Goal: Task Accomplishment & Management: Manage account settings

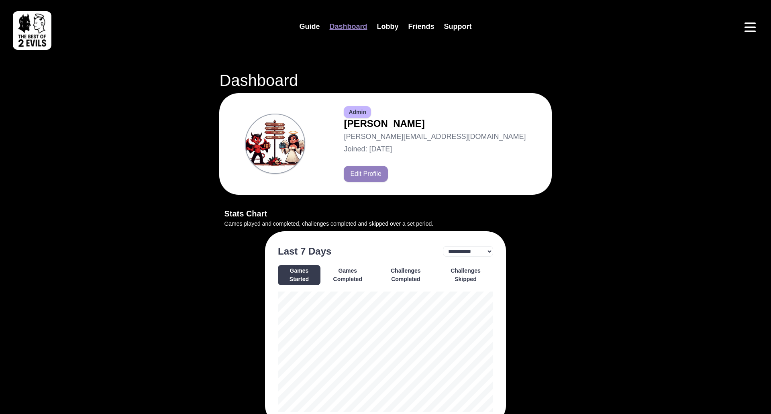
click at [746, 35] on header "Guide Dashboard Lobby Friends Support" at bounding box center [385, 27] width 758 height 50
click at [749, 26] on icon "Open menu" at bounding box center [750, 27] width 13 height 13
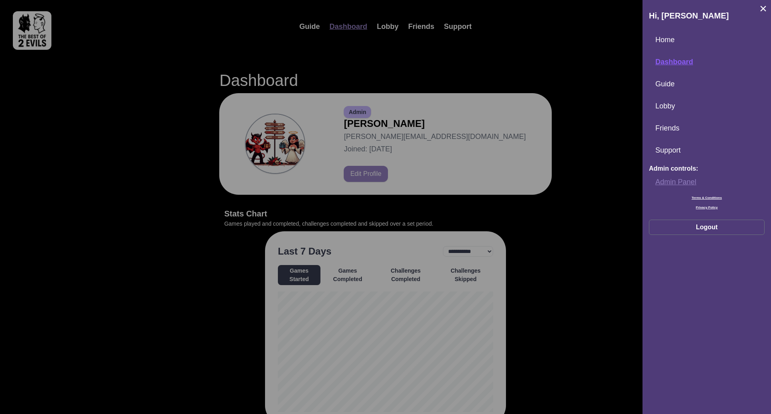
click at [670, 180] on link "Admin Panel" at bounding box center [707, 182] width 116 height 17
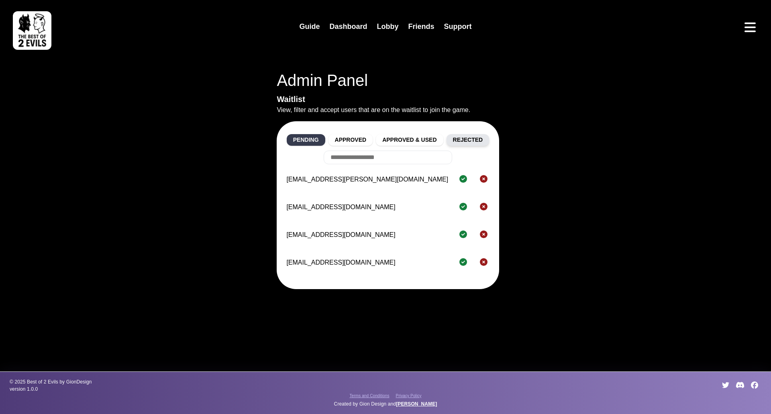
click at [484, 143] on button "Rejected" at bounding box center [468, 140] width 43 height 12
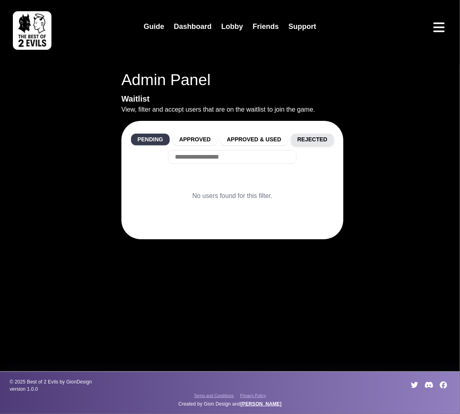
click at [322, 141] on button "Rejected" at bounding box center [312, 140] width 43 height 12
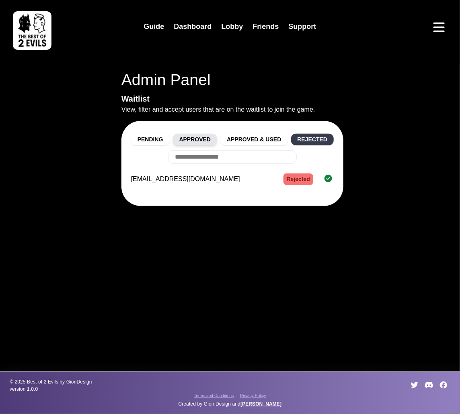
click at [209, 139] on button "Approved" at bounding box center [195, 140] width 45 height 12
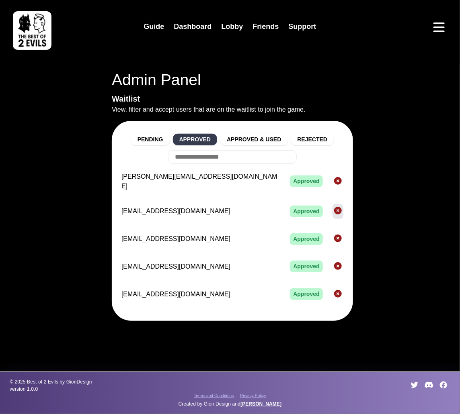
click at [334, 207] on icon "Reject" at bounding box center [338, 211] width 8 height 8
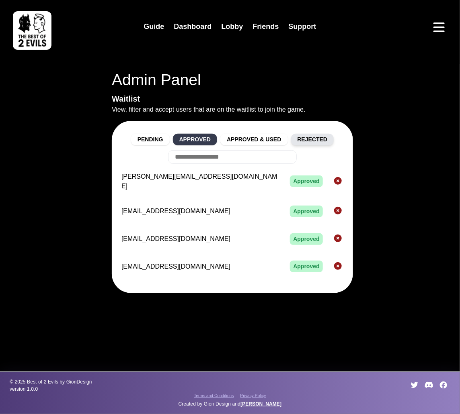
click at [323, 134] on button "Rejected" at bounding box center [312, 140] width 43 height 12
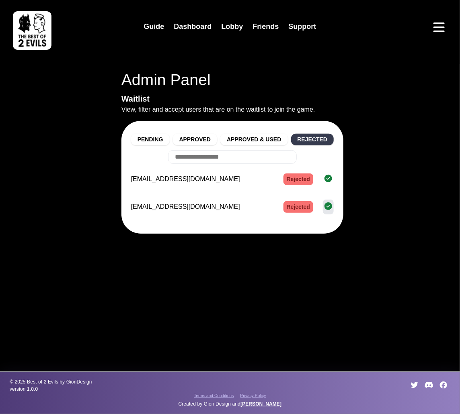
click at [327, 206] on icon "Approve" at bounding box center [328, 206] width 8 height 8
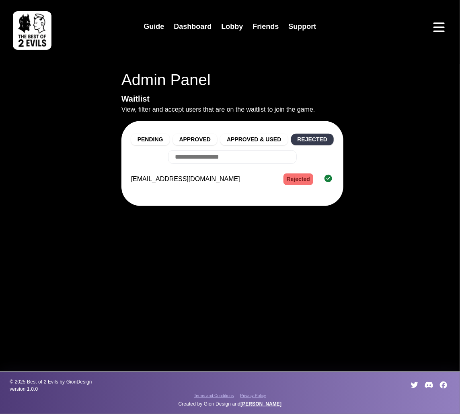
click at [325, 181] on icon "Approve" at bounding box center [328, 179] width 8 height 8
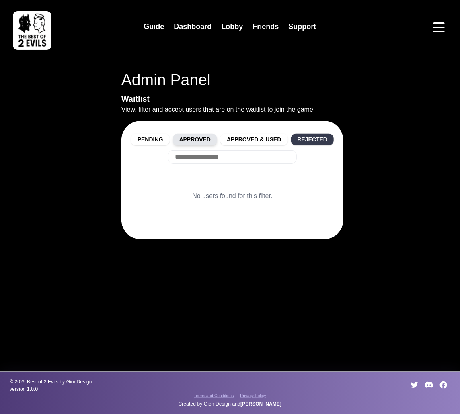
click at [201, 139] on button "Approved" at bounding box center [195, 140] width 45 height 12
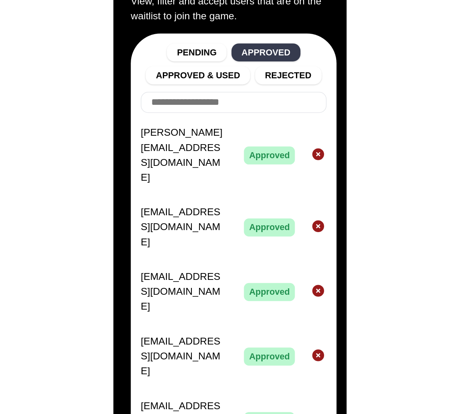
scroll to position [17, 0]
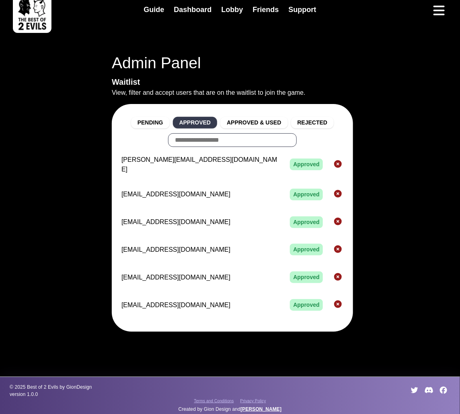
click at [230, 139] on input "text" at bounding box center [232, 140] width 129 height 14
click at [303, 119] on button "Rejected" at bounding box center [312, 123] width 43 height 12
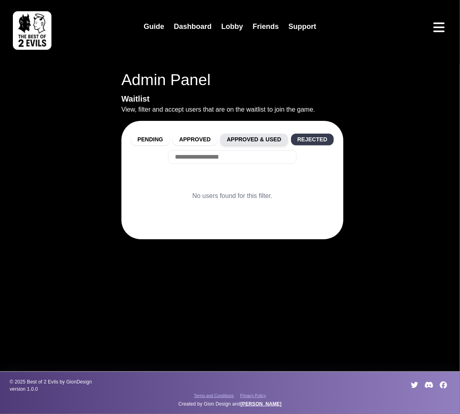
click at [269, 139] on button "Approved & Used" at bounding box center [253, 140] width 67 height 12
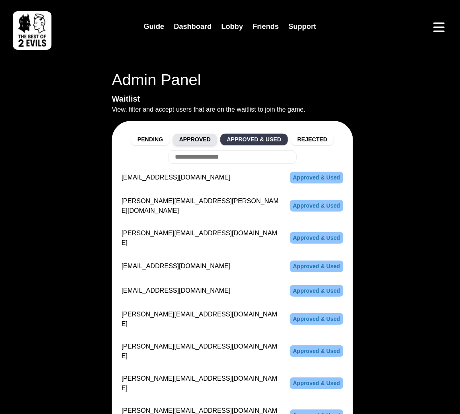
click at [192, 138] on button "Approved" at bounding box center [195, 140] width 45 height 12
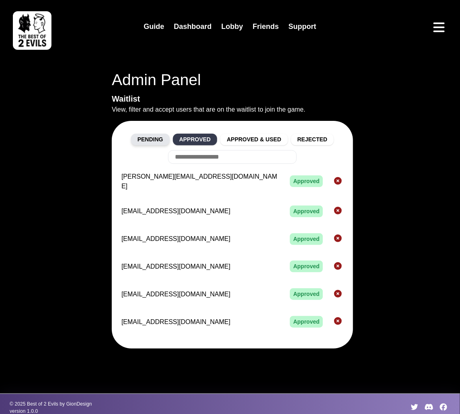
click at [159, 140] on button "Pending" at bounding box center [150, 140] width 39 height 12
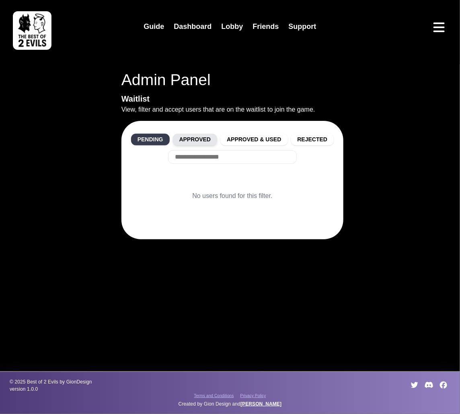
click at [184, 138] on button "Approved" at bounding box center [195, 140] width 45 height 12
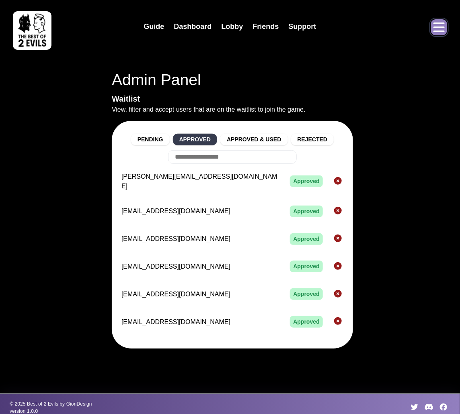
click at [443, 31] on icon "Open menu" at bounding box center [438, 27] width 11 height 10
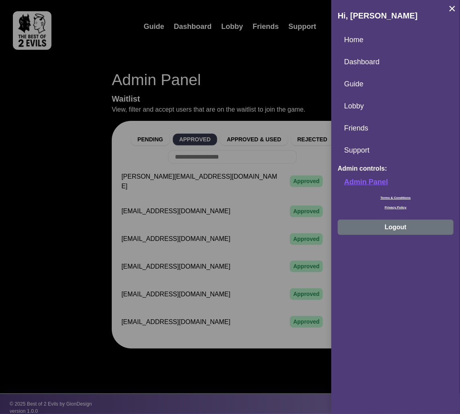
click at [398, 225] on button "Logout" at bounding box center [395, 227] width 116 height 15
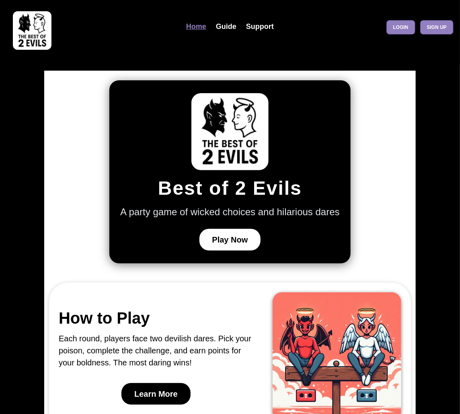
click at [435, 28] on link "Sign up" at bounding box center [436, 27] width 33 height 14
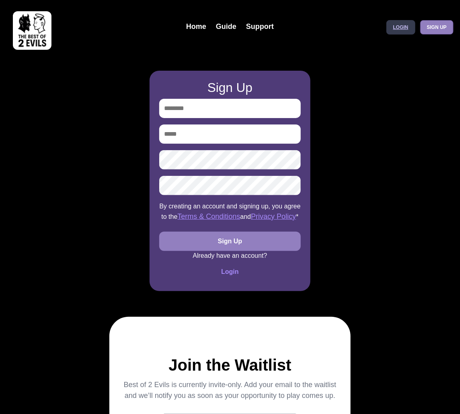
click at [406, 29] on link "Login" at bounding box center [400, 27] width 29 height 14
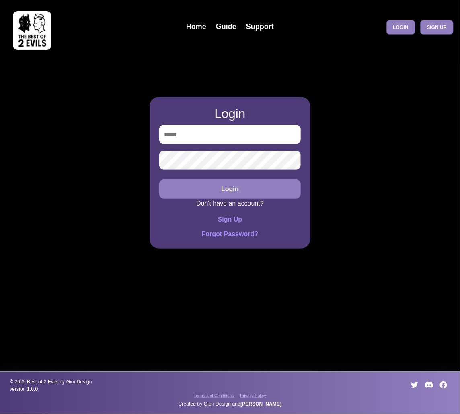
click at [223, 138] on input "email" at bounding box center [229, 134] width 141 height 19
type input "**********"
click at [45, 26] on img at bounding box center [32, 30] width 39 height 39
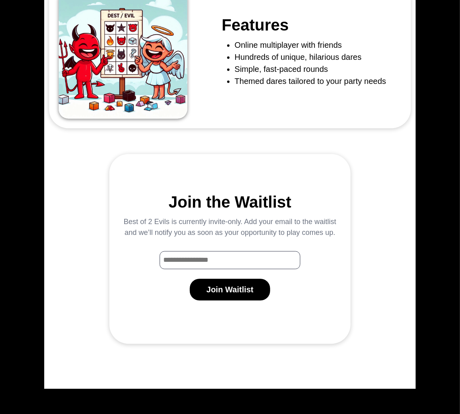
scroll to position [531, 0]
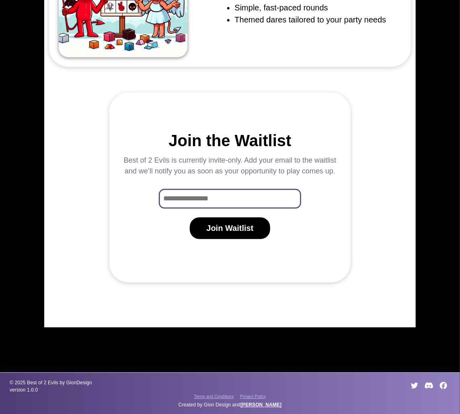
click at [233, 194] on input "Waitlist Email Input" at bounding box center [229, 199] width 141 height 18
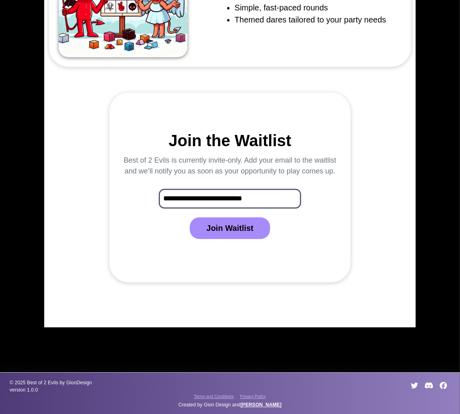
type input "**********"
click at [228, 230] on button "Join Waitlist" at bounding box center [230, 228] width 80 height 22
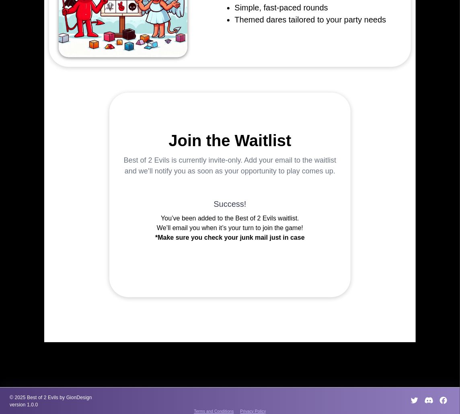
scroll to position [0, 0]
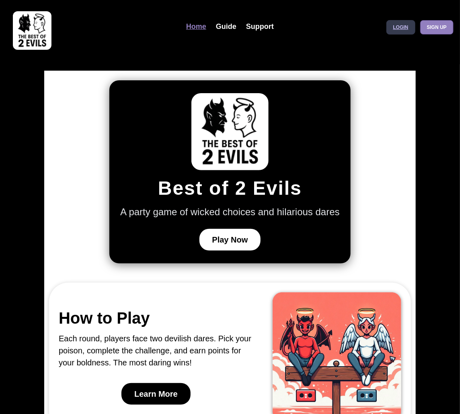
click at [401, 24] on link "Login" at bounding box center [400, 27] width 29 height 14
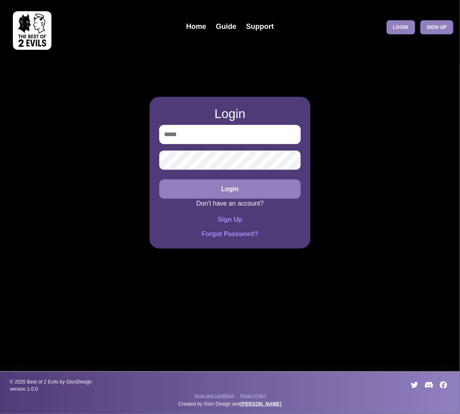
click at [231, 138] on input "email" at bounding box center [229, 134] width 141 height 19
type input "**********"
click at [159, 180] on button "Login" at bounding box center [229, 189] width 141 height 19
click at [13, 122] on div "**********" at bounding box center [230, 207] width 460 height 414
click at [255, 191] on button "Login" at bounding box center [229, 189] width 141 height 19
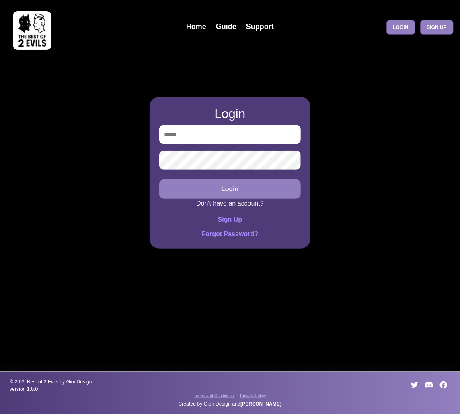
click at [180, 133] on input "email" at bounding box center [229, 134] width 141 height 19
type input "**********"
click at [159, 180] on button "Login" at bounding box center [229, 189] width 141 height 19
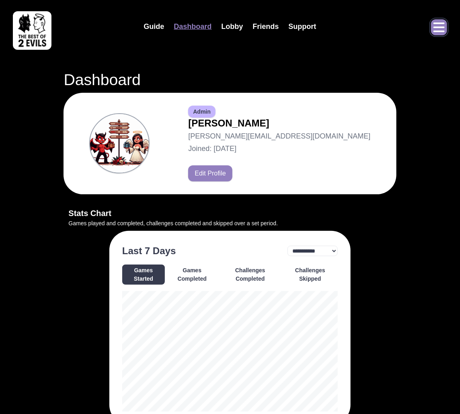
click at [437, 28] on icon "Open menu" at bounding box center [438, 27] width 13 height 13
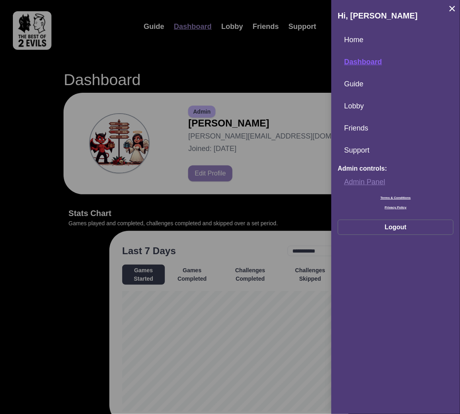
click at [353, 180] on link "Admin Panel" at bounding box center [395, 182] width 116 height 17
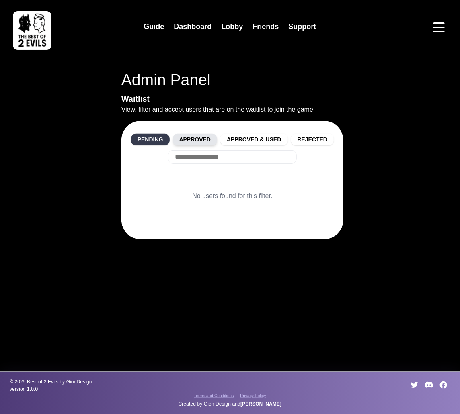
click at [197, 140] on button "Approved" at bounding box center [195, 140] width 45 height 12
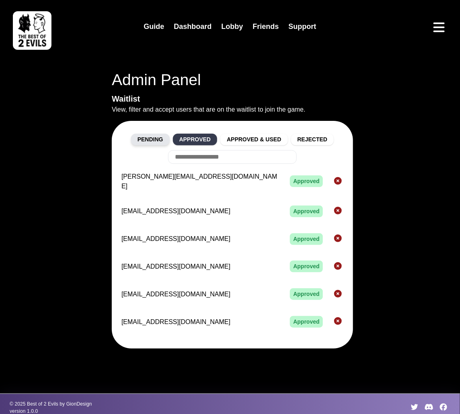
click at [158, 139] on button "Pending" at bounding box center [150, 140] width 39 height 12
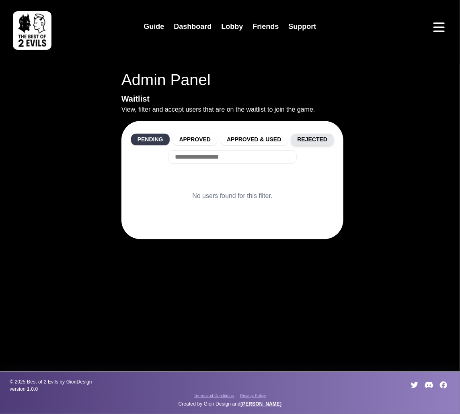
click at [316, 143] on button "Rejected" at bounding box center [312, 140] width 43 height 12
click at [270, 139] on button "Approved & Used" at bounding box center [253, 140] width 67 height 12
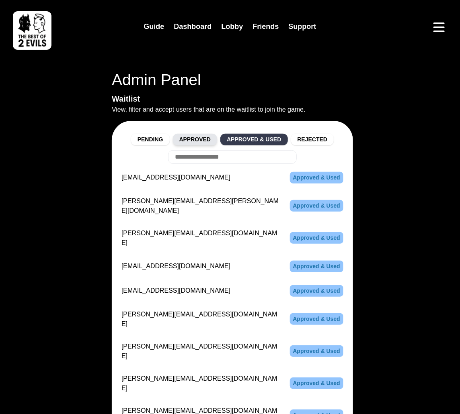
click at [216, 140] on button "Approved" at bounding box center [195, 140] width 45 height 12
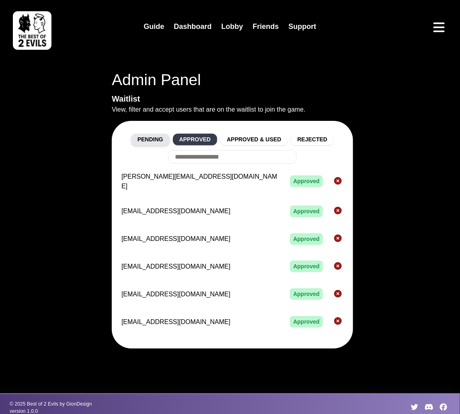
click at [156, 142] on button "Pending" at bounding box center [150, 140] width 39 height 12
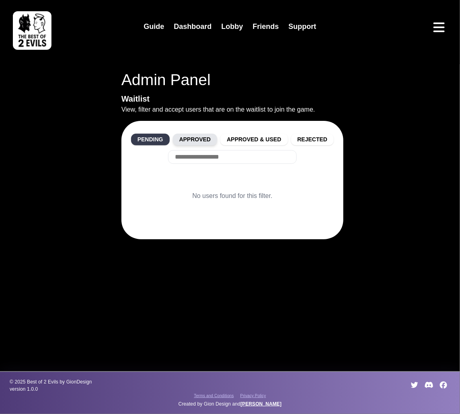
click at [199, 143] on button "Approved" at bounding box center [195, 140] width 45 height 12
click at [196, 142] on button "Approved" at bounding box center [195, 140] width 45 height 12
click at [195, 139] on button "Approved" at bounding box center [195, 140] width 45 height 12
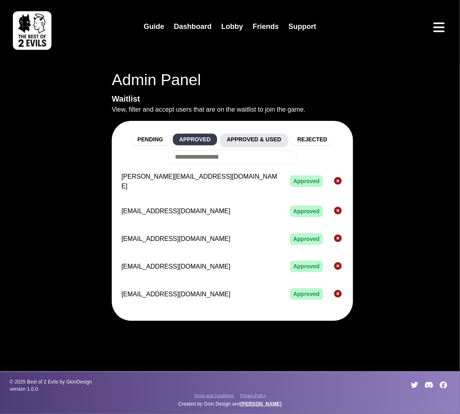
click at [266, 138] on button "Approved & Used" at bounding box center [253, 140] width 67 height 12
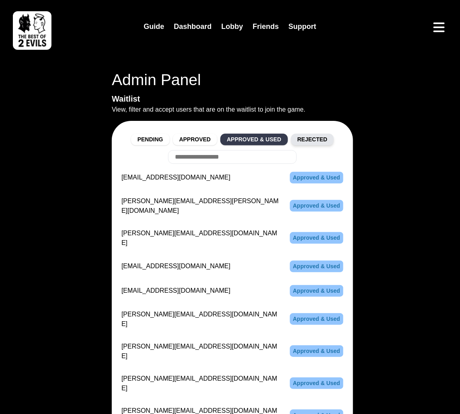
click at [314, 139] on button "Rejected" at bounding box center [312, 140] width 43 height 12
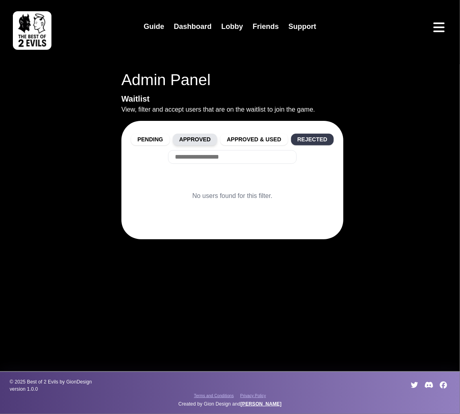
click at [191, 136] on button "Approved" at bounding box center [195, 140] width 45 height 12
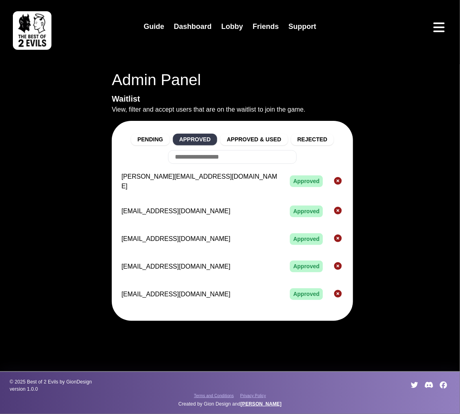
click at [38, 24] on img at bounding box center [32, 30] width 39 height 39
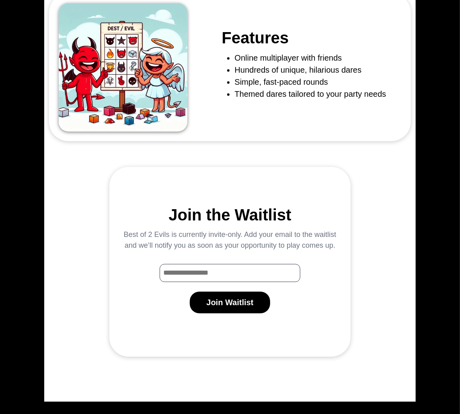
scroll to position [531, 0]
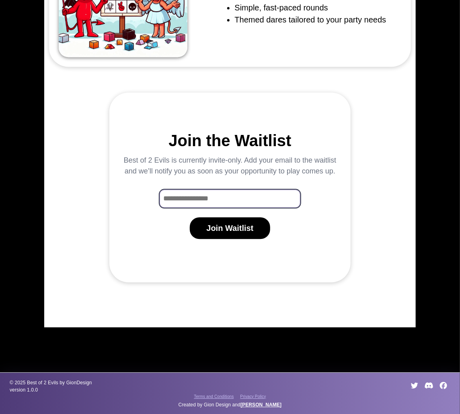
click at [226, 193] on input "Waitlist Email Input" at bounding box center [229, 199] width 141 height 18
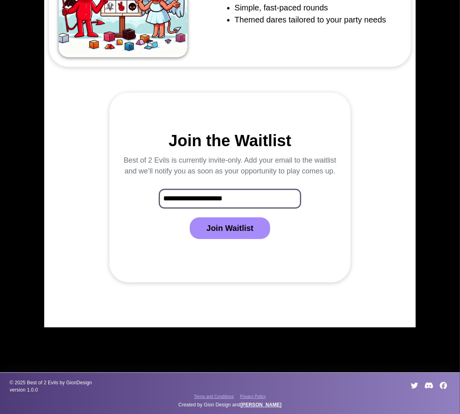
type input "**********"
click at [220, 229] on button "Join Waitlist" at bounding box center [230, 228] width 80 height 22
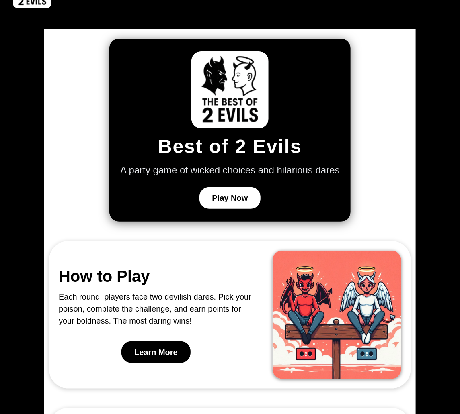
scroll to position [0, 0]
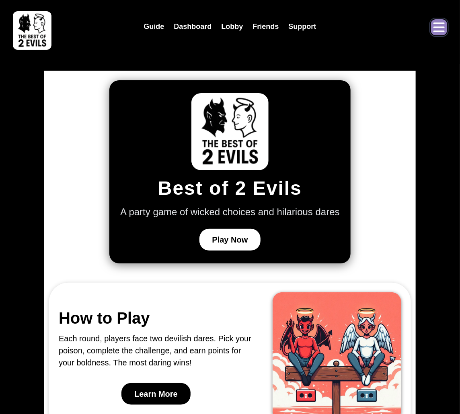
click at [431, 31] on button "Open menu" at bounding box center [439, 27] width 16 height 16
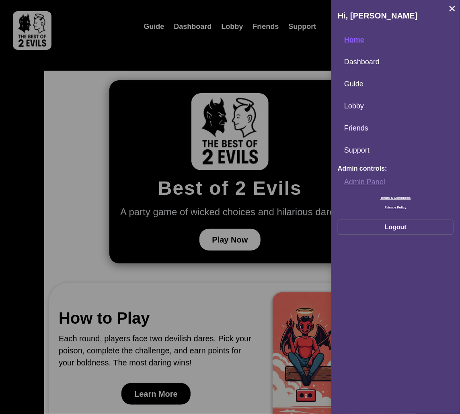
click at [356, 183] on link "Admin Panel" at bounding box center [395, 182] width 116 height 17
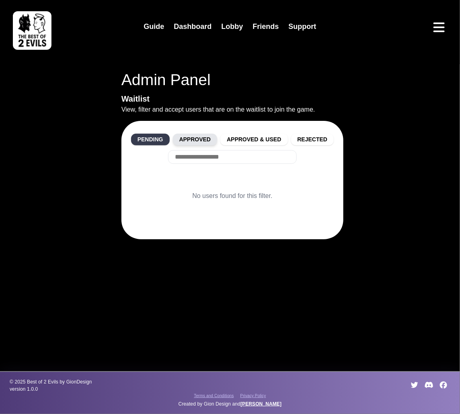
click at [201, 137] on button "Approved" at bounding box center [195, 140] width 45 height 12
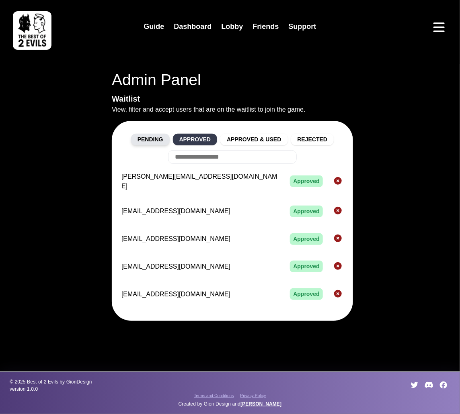
click at [151, 138] on button "Pending" at bounding box center [150, 140] width 39 height 12
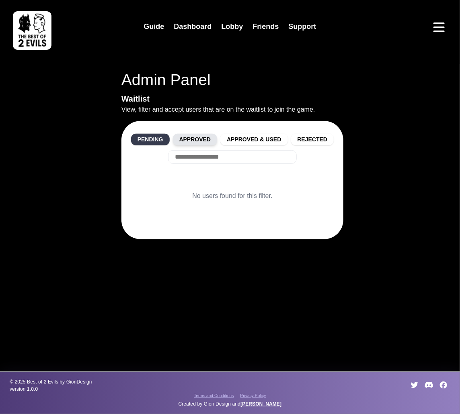
click at [203, 140] on button "Approved" at bounding box center [195, 140] width 45 height 12
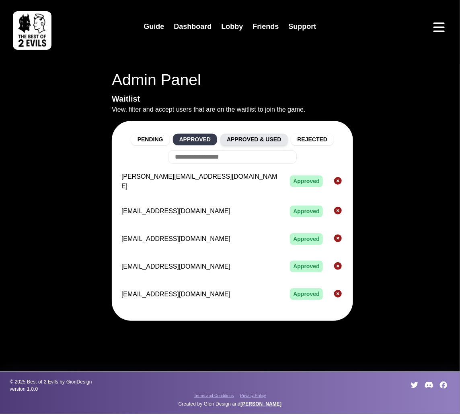
click at [253, 137] on button "Approved & Used" at bounding box center [253, 140] width 67 height 12
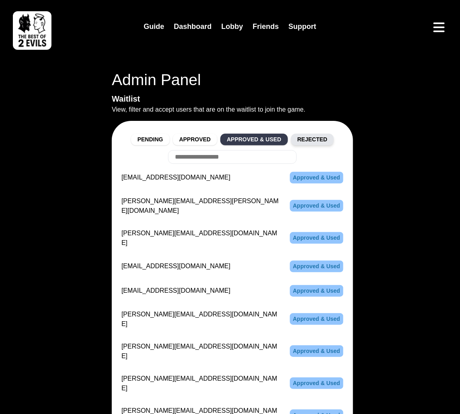
click at [309, 134] on button "Rejected" at bounding box center [312, 140] width 43 height 12
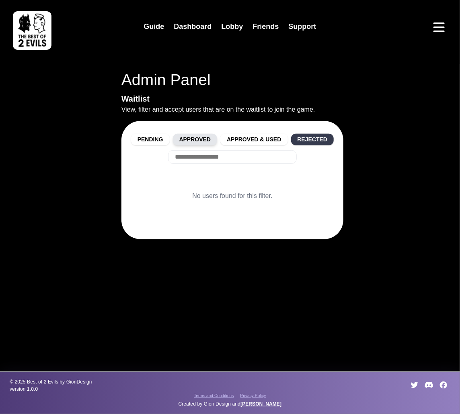
click at [177, 144] on button "Approved" at bounding box center [195, 140] width 45 height 12
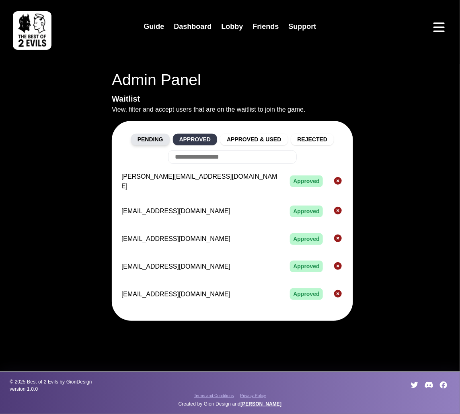
click at [160, 142] on button "Pending" at bounding box center [150, 140] width 39 height 12
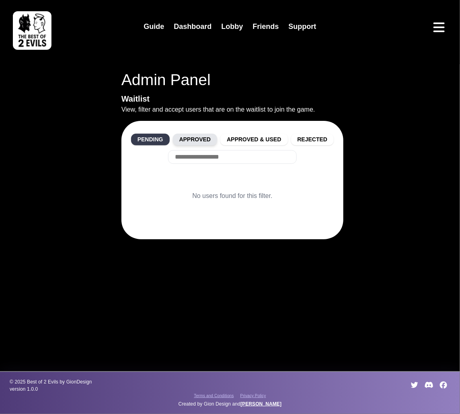
click at [182, 142] on button "Approved" at bounding box center [195, 140] width 45 height 12
click at [191, 141] on button "Approved" at bounding box center [195, 140] width 45 height 12
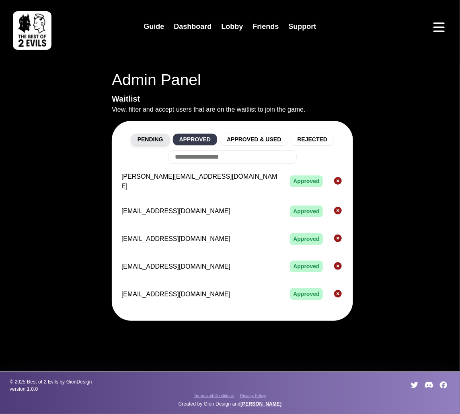
click at [151, 142] on button "Pending" at bounding box center [150, 140] width 39 height 12
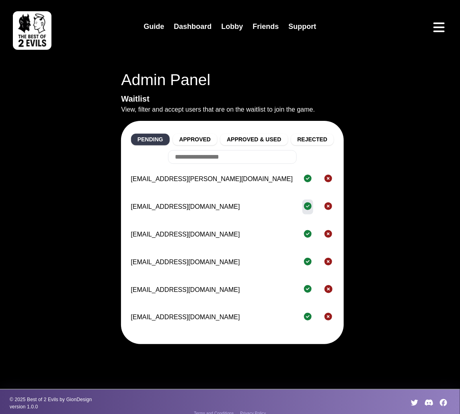
click at [307, 210] on icon "Approve" at bounding box center [308, 206] width 8 height 8
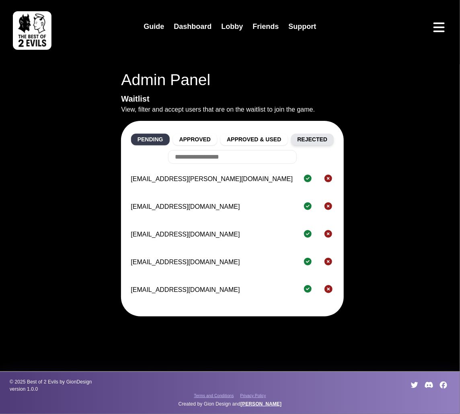
click at [315, 138] on button "Rejected" at bounding box center [312, 140] width 43 height 12
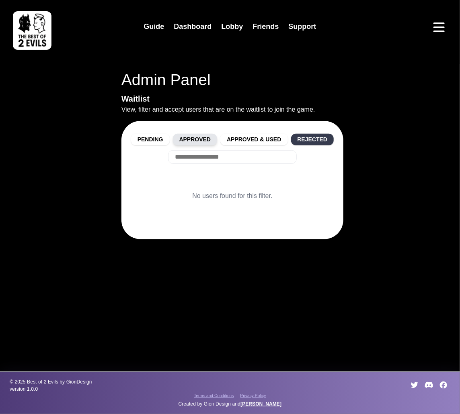
click at [194, 140] on button "Approved" at bounding box center [195, 140] width 45 height 12
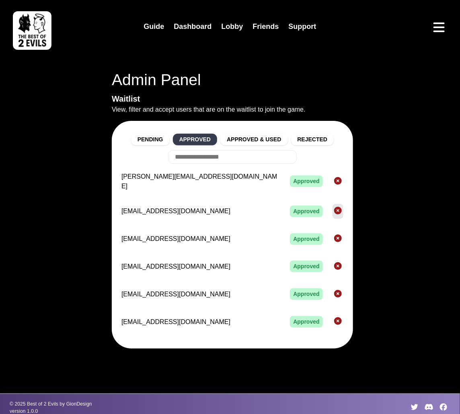
click at [332, 204] on button "Reject" at bounding box center [337, 211] width 11 height 15
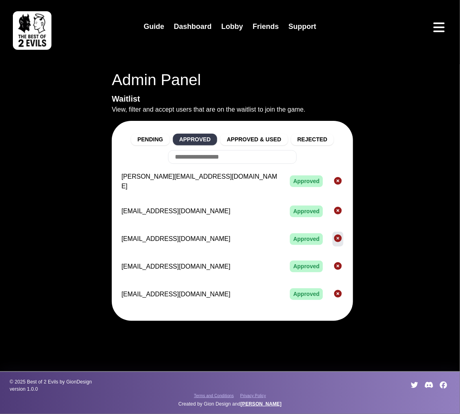
click at [334, 235] on icon "Reject" at bounding box center [338, 239] width 8 height 8
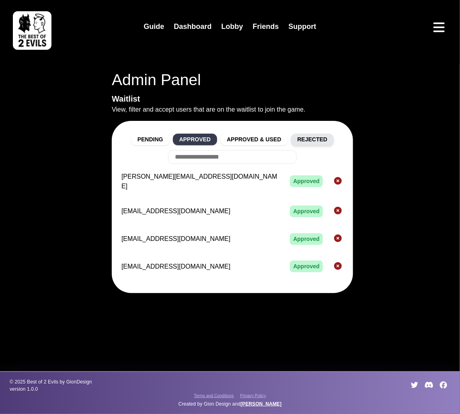
click at [314, 141] on button "Rejected" at bounding box center [312, 140] width 43 height 12
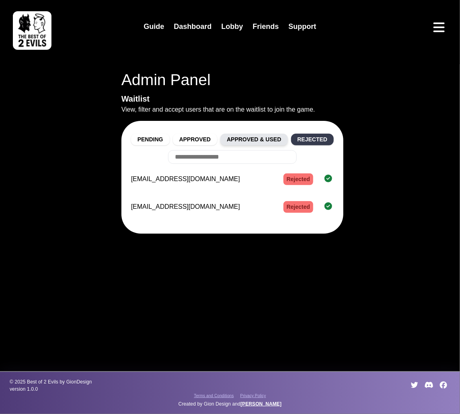
click at [259, 135] on button "Approved & Used" at bounding box center [253, 140] width 67 height 12
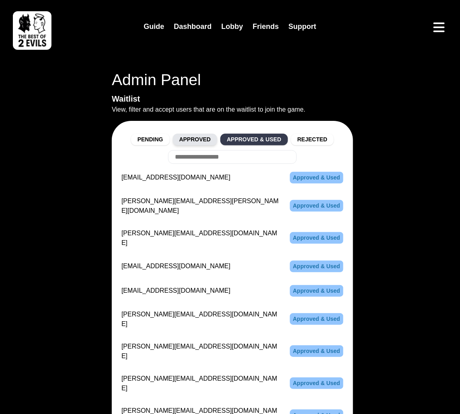
click at [215, 140] on button "Approved" at bounding box center [195, 140] width 45 height 12
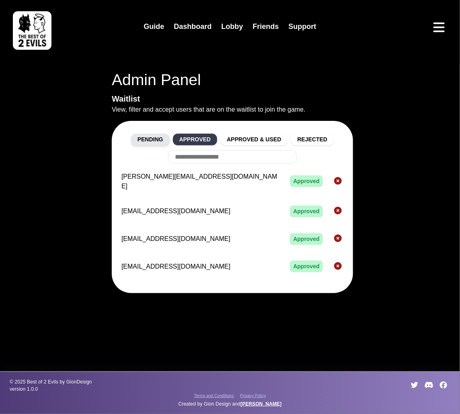
click at [145, 140] on button "Pending" at bounding box center [150, 140] width 39 height 12
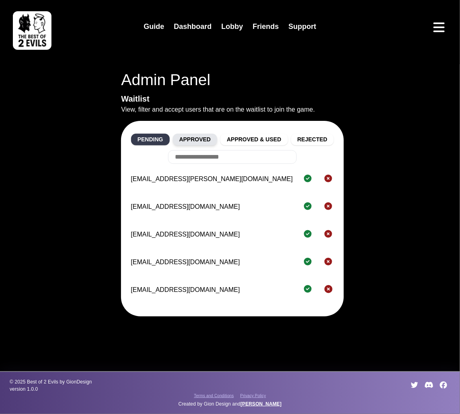
click at [179, 136] on button "Approved" at bounding box center [195, 140] width 45 height 12
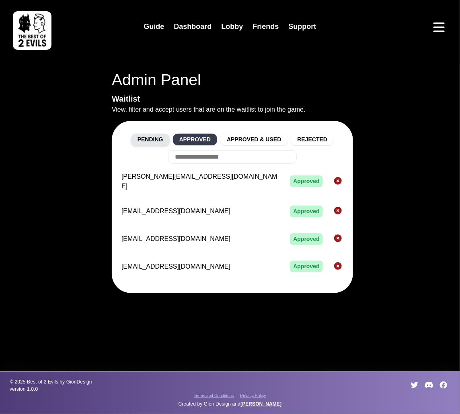
click at [161, 139] on button "Pending" at bounding box center [150, 140] width 39 height 12
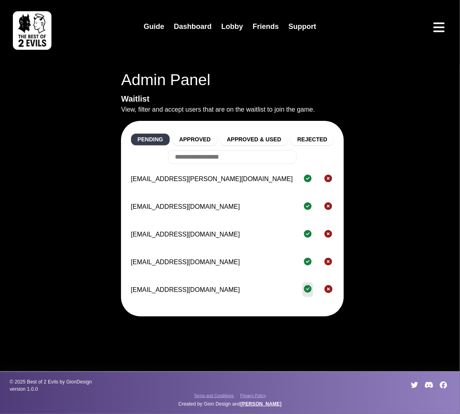
click at [306, 287] on icon "Approve" at bounding box center [308, 289] width 8 height 8
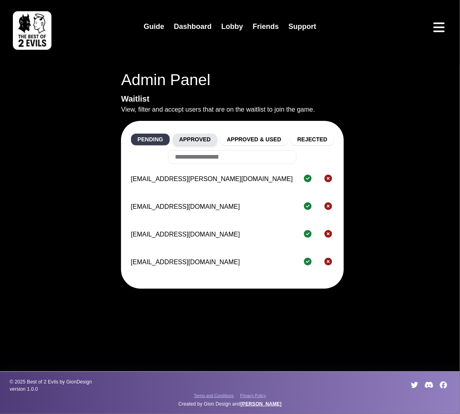
click at [190, 142] on button "Approved" at bounding box center [195, 140] width 45 height 12
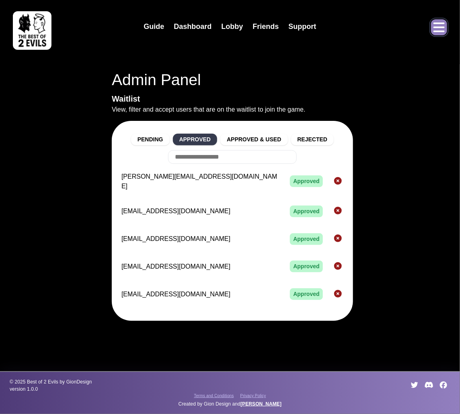
click at [438, 29] on icon "Open menu" at bounding box center [438, 27] width 13 height 13
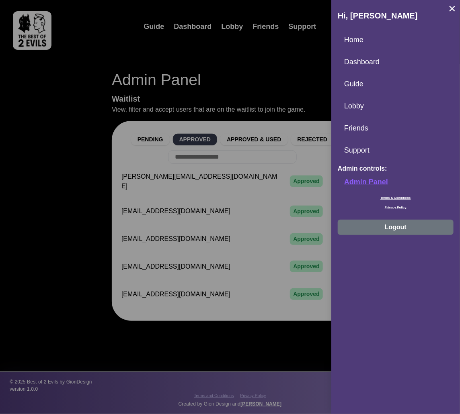
click at [378, 227] on button "Logout" at bounding box center [395, 227] width 116 height 15
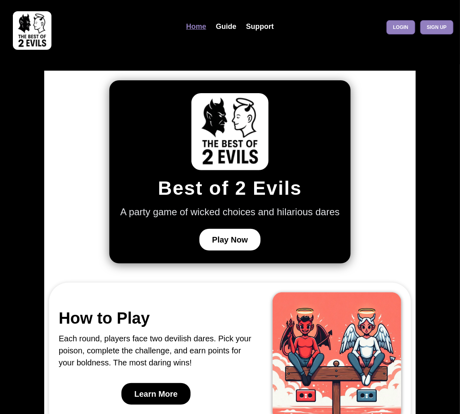
click at [37, 37] on img at bounding box center [32, 30] width 39 height 39
click at [231, 27] on link "Guide" at bounding box center [226, 26] width 30 height 17
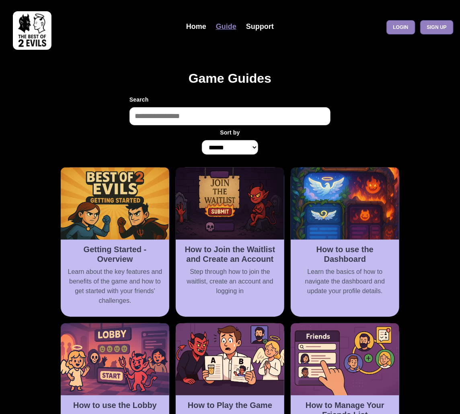
click at [285, 117] on input "Search" at bounding box center [229, 116] width 201 height 18
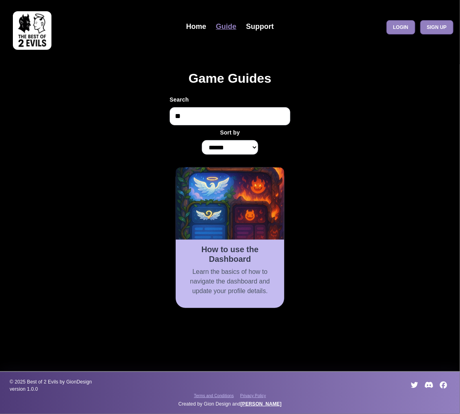
type input "*"
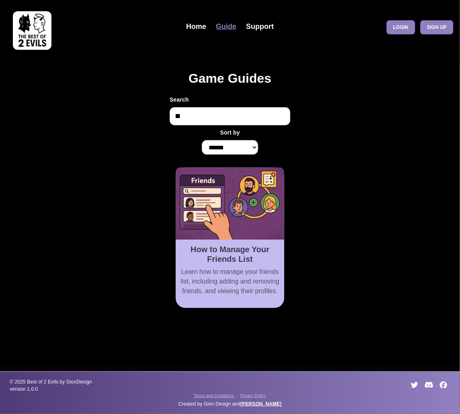
type input "*"
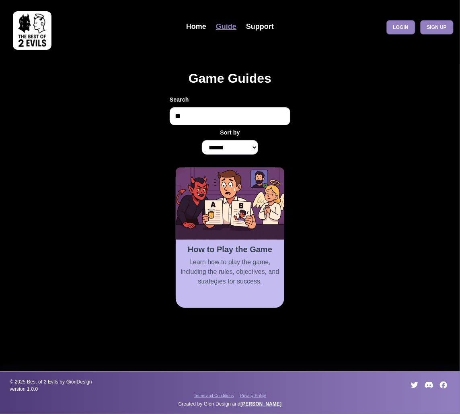
type input "*"
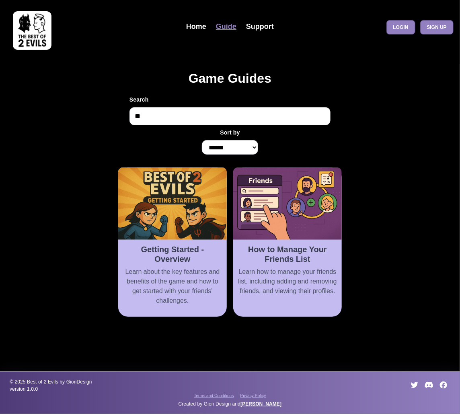
type input "*"
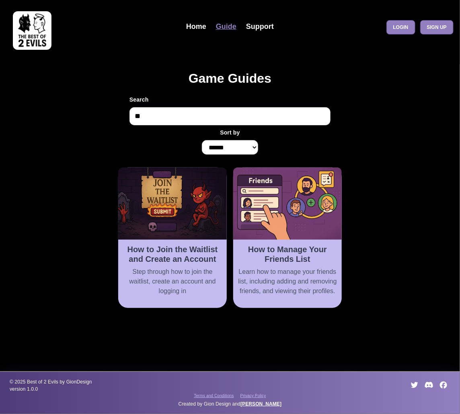
type input "*"
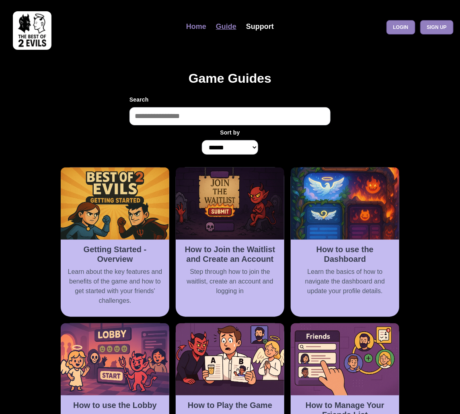
click at [196, 26] on link "Home" at bounding box center [196, 26] width 30 height 17
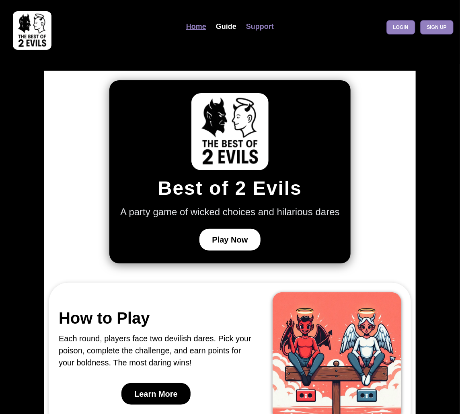
click at [252, 28] on link "Support" at bounding box center [259, 26] width 37 height 17
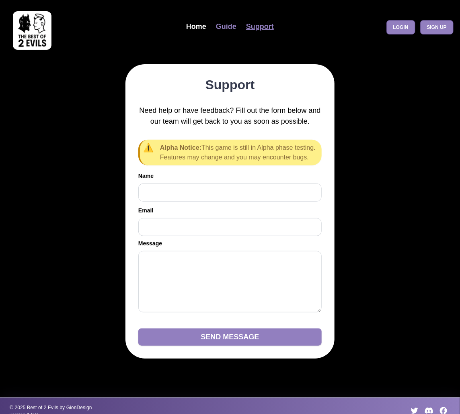
click at [233, 28] on link "Guide" at bounding box center [226, 26] width 30 height 17
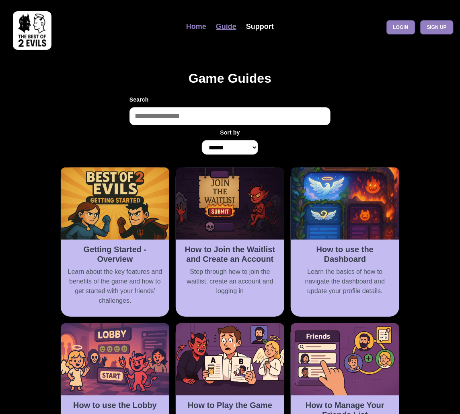
click at [192, 31] on link "Home" at bounding box center [196, 26] width 30 height 17
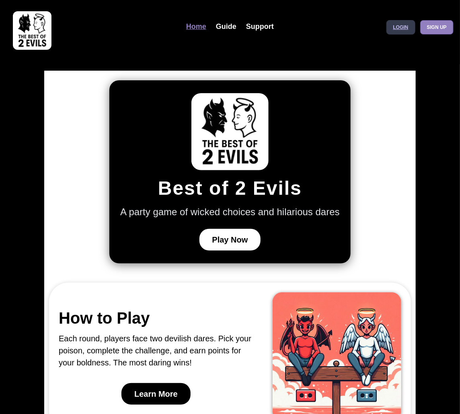
click at [391, 34] on link "Login" at bounding box center [400, 27] width 29 height 14
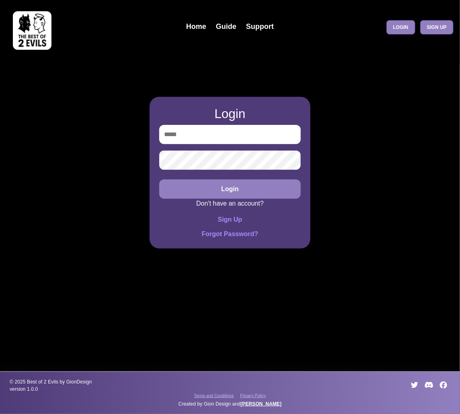
click at [249, 132] on input "email" at bounding box center [229, 134] width 141 height 19
click at [159, 239] on div at bounding box center [159, 239] width 0 height 0
type input "**********"
click at [159, 180] on button "Login" at bounding box center [229, 189] width 141 height 19
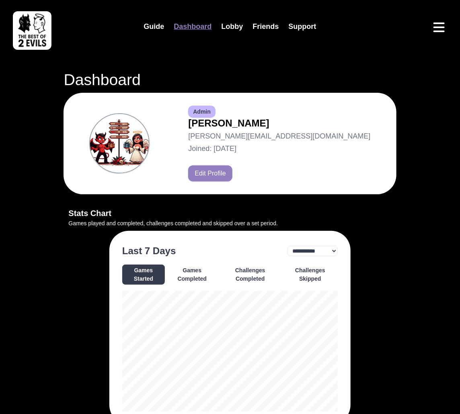
click at [262, 272] on button "Challenges Completed" at bounding box center [249, 275] width 61 height 20
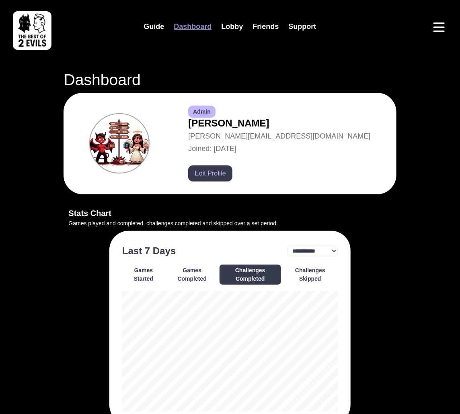
click at [232, 169] on button "Edit Profile" at bounding box center [210, 174] width 44 height 16
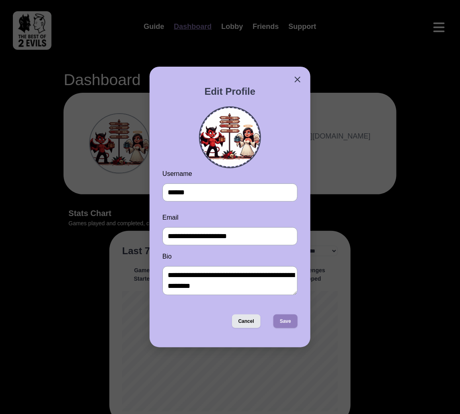
click at [239, 129] on img at bounding box center [229, 137] width 59 height 59
click at [0, 0] on input "file" at bounding box center [0, 0] width 0 height 0
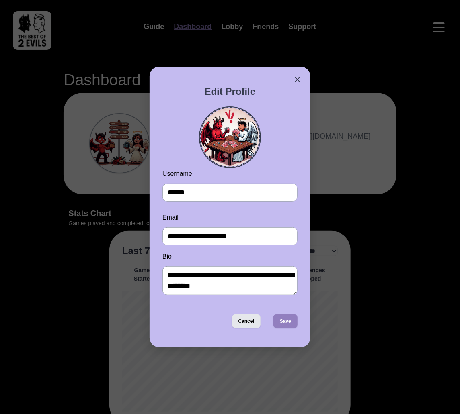
click at [233, 115] on img at bounding box center [229, 137] width 59 height 59
click at [0, 0] on input "file" at bounding box center [0, 0] width 0 height 0
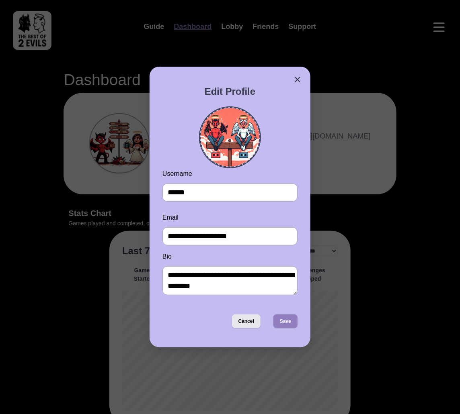
click at [239, 138] on img at bounding box center [229, 137] width 59 height 59
click at [0, 0] on input "file" at bounding box center [0, 0] width 0 height 0
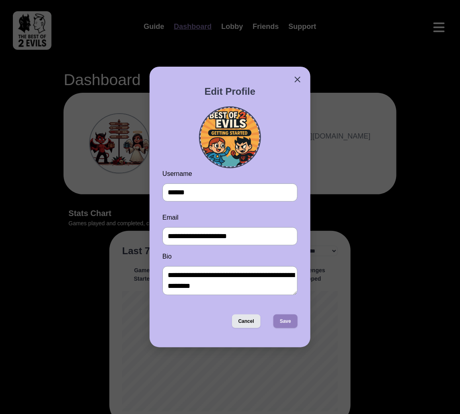
click at [241, 123] on img at bounding box center [229, 137] width 59 height 59
click at [0, 0] on input "file" at bounding box center [0, 0] width 0 height 0
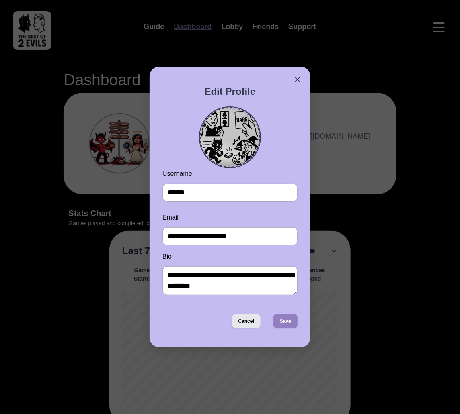
click at [237, 141] on img at bounding box center [229, 137] width 59 height 59
click at [0, 0] on input "file" at bounding box center [0, 0] width 0 height 0
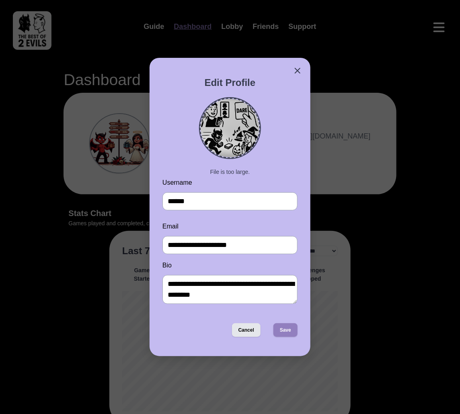
click at [243, 133] on img at bounding box center [229, 128] width 59 height 59
click at [0, 0] on input "file" at bounding box center [0, 0] width 0 height 0
click at [237, 150] on img at bounding box center [229, 128] width 59 height 59
click at [0, 0] on input "file" at bounding box center [0, 0] width 0 height 0
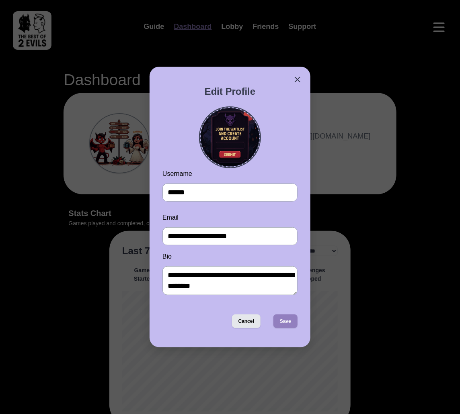
click at [243, 133] on img at bounding box center [229, 137] width 59 height 59
click at [0, 0] on input "file" at bounding box center [0, 0] width 0 height 0
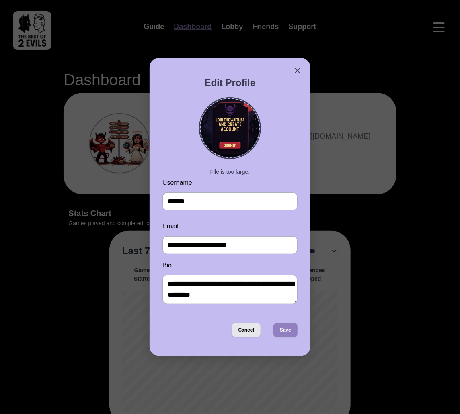
click at [247, 142] on img at bounding box center [229, 128] width 59 height 59
click at [0, 0] on input "file" at bounding box center [0, 0] width 0 height 0
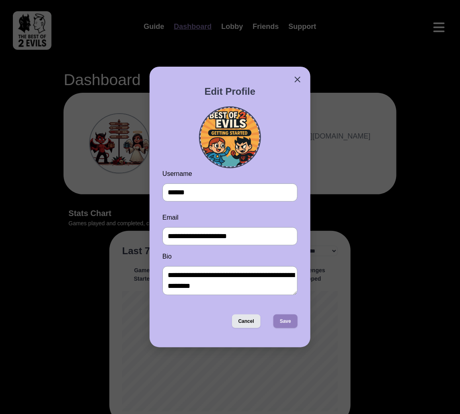
click at [248, 133] on img at bounding box center [229, 137] width 59 height 59
click at [0, 0] on input "file" at bounding box center [0, 0] width 0 height 0
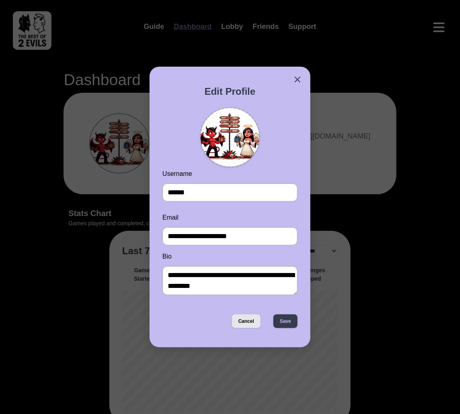
click at [287, 316] on button "Save" at bounding box center [285, 322] width 24 height 14
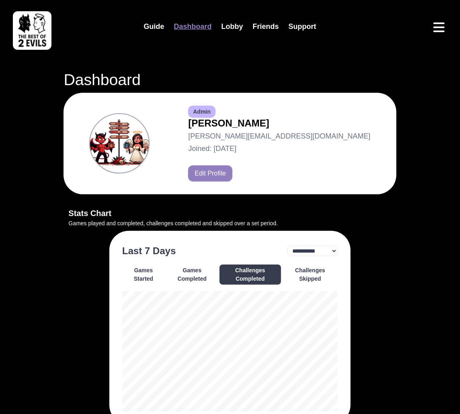
click at [320, 280] on button "Challenges Skipped" at bounding box center [309, 275] width 55 height 20
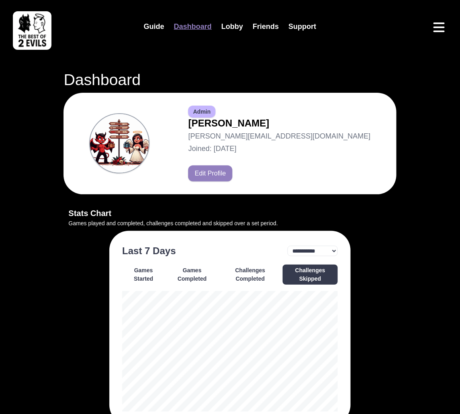
click at [257, 280] on button "Challenges Completed" at bounding box center [249, 275] width 61 height 20
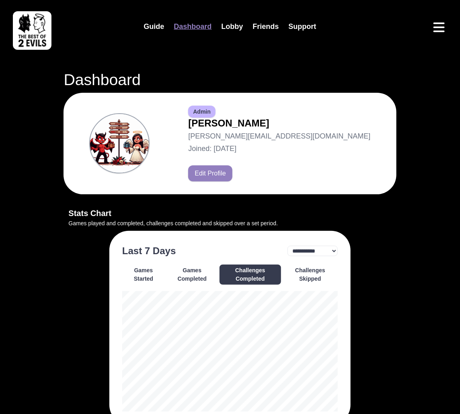
click at [207, 282] on button "Games Completed" at bounding box center [191, 275] width 51 height 20
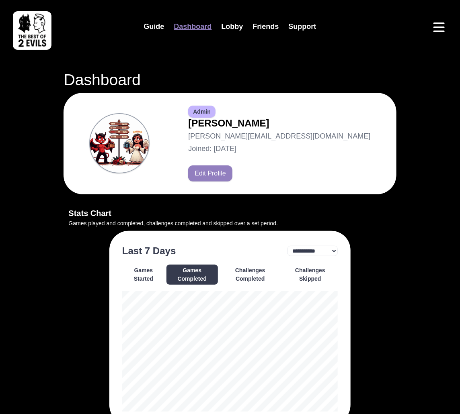
click at [155, 281] on button "Games Started" at bounding box center [143, 275] width 43 height 20
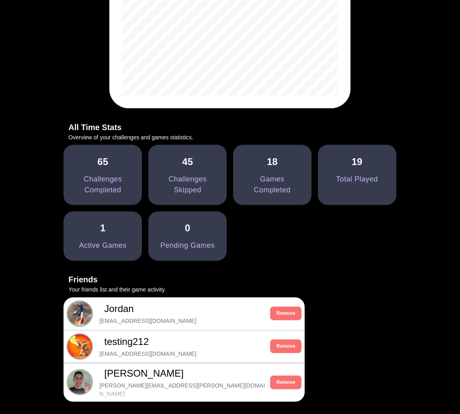
scroll to position [315, 0]
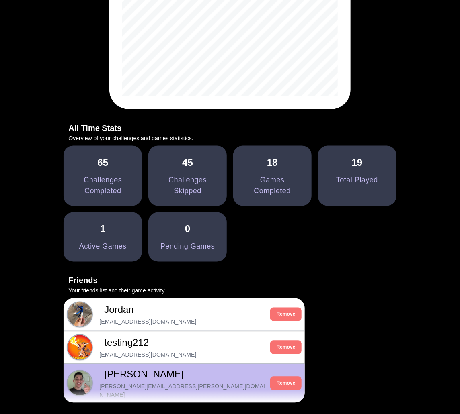
click at [177, 373] on span "Fabian" at bounding box center [181, 375] width 167 height 14
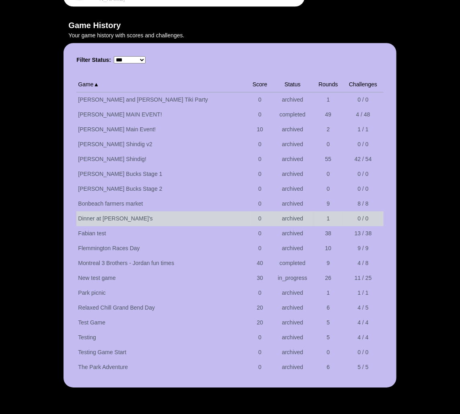
scroll to position [766, 0]
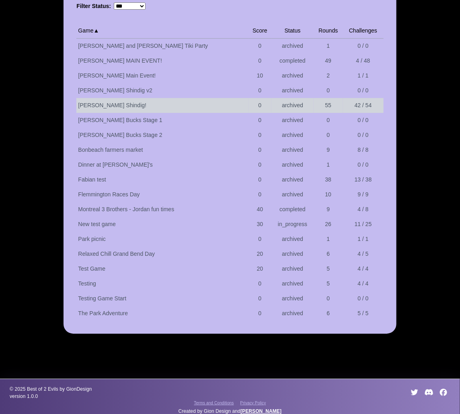
click at [193, 100] on td "Blaise Bucks Shindig!" at bounding box center [162, 105] width 172 height 15
